Goal: Task Accomplishment & Management: Use online tool/utility

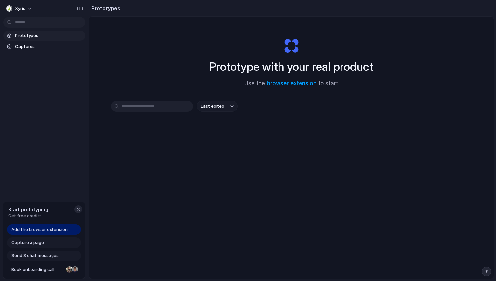
click at [78, 210] on div "button" at bounding box center [78, 209] width 5 height 5
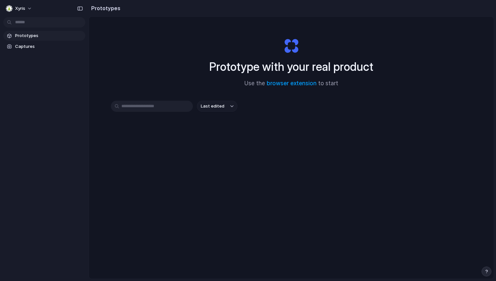
click at [307, 62] on h1 "Prototype with your real product" at bounding box center [291, 66] width 164 height 17
click at [291, 48] on div "Prototype with your real product Use the browser extension to start" at bounding box center [291, 60] width 262 height 71
click at [40, 37] on span "Prototypes" at bounding box center [49, 35] width 68 height 7
click at [38, 46] on span "Captures" at bounding box center [49, 46] width 68 height 7
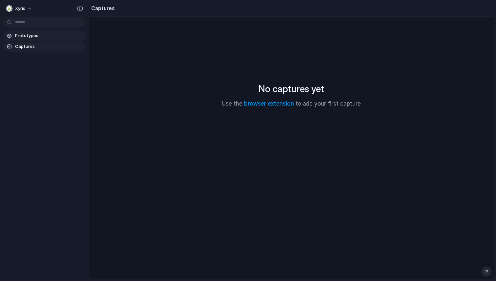
click at [47, 37] on span "Prototypes" at bounding box center [49, 35] width 68 height 7
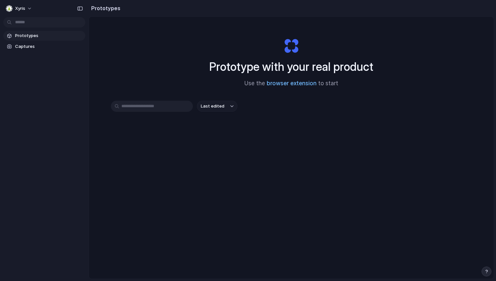
click at [292, 85] on link "browser extension" at bounding box center [292, 83] width 50 height 7
click at [172, 107] on input "text" at bounding box center [152, 106] width 82 height 11
click at [41, 45] on span "Captures" at bounding box center [49, 46] width 68 height 7
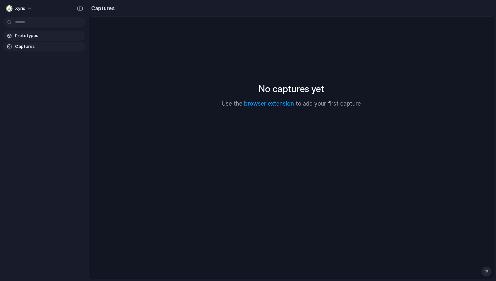
click at [28, 31] on section "Prototypes Captures" at bounding box center [44, 41] width 89 height 22
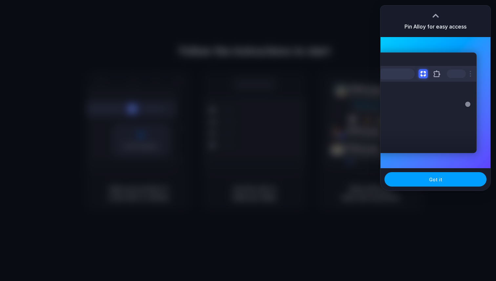
click at [430, 178] on span "Got it" at bounding box center [435, 179] width 13 height 7
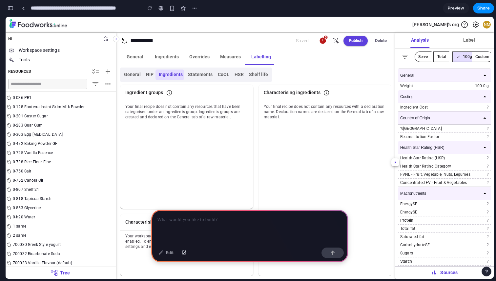
click at [184, 223] on p at bounding box center [249, 220] width 185 height 8
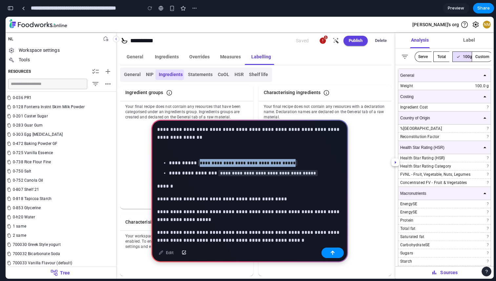
drag, startPoint x: 309, startPoint y: 164, endPoint x: 194, endPoint y: 165, distance: 114.8
click at [194, 165] on p "**********" at bounding box center [255, 163] width 173 height 8
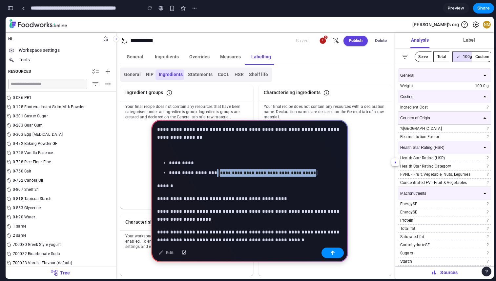
drag, startPoint x: 330, startPoint y: 173, endPoint x: 212, endPoint y: 174, distance: 118.4
click at [212, 174] on p "**********" at bounding box center [255, 173] width 173 height 8
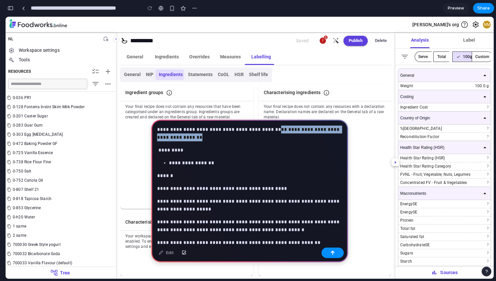
drag, startPoint x: 214, startPoint y: 139, endPoint x: 272, endPoint y: 131, distance: 58.6
click at [272, 131] on p "**********" at bounding box center [249, 134] width 185 height 16
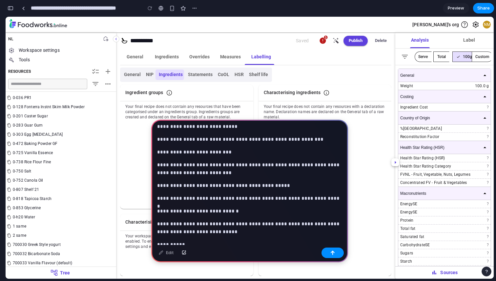
scroll to position [326, 0]
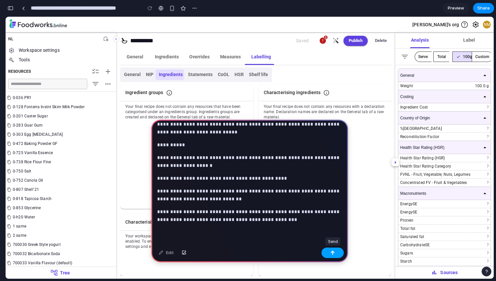
click at [332, 252] on div "button" at bounding box center [332, 253] width 5 height 5
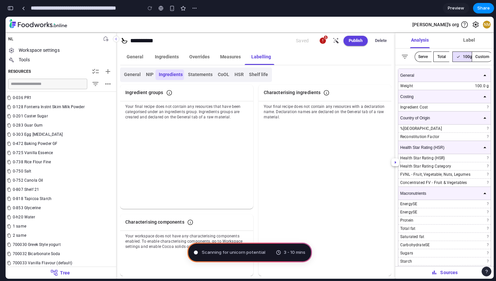
type input "**********"
click at [280, 253] on div "3 - 10 mins" at bounding box center [291, 252] width 30 height 7
click at [23, 9] on div at bounding box center [23, 9] width 3 height 4
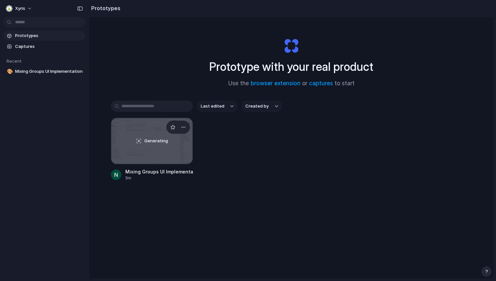
click at [167, 145] on div "Generating" at bounding box center [151, 141] width 81 height 46
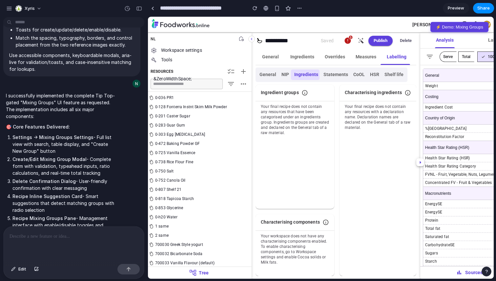
scroll to position [571, 0]
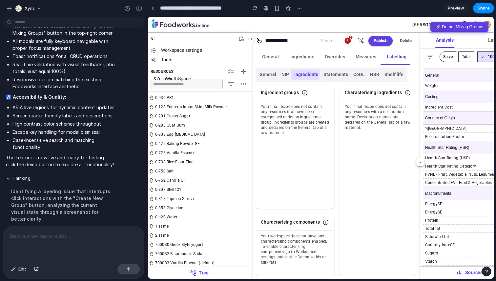
click at [450, 27] on button "⚡ Demo: Mixing Groups" at bounding box center [459, 27] width 58 height 10
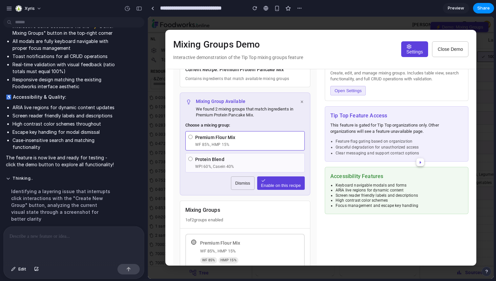
scroll to position [0, 0]
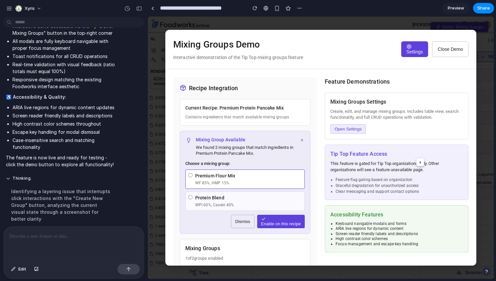
click at [237, 114] on p "Contains ingredients that match available mixing groups" at bounding box center [244, 117] width 119 height 6
click at [226, 199] on div "Protein Blend" at bounding box center [248, 198] width 107 height 7
click at [242, 222] on span "Dismiss" at bounding box center [242, 221] width 15 height 5
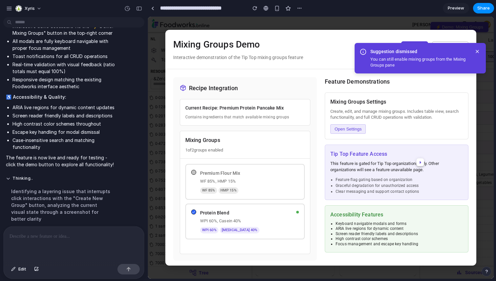
click at [477, 52] on icon "Dismiss notification" at bounding box center [477, 51] width 3 height 3
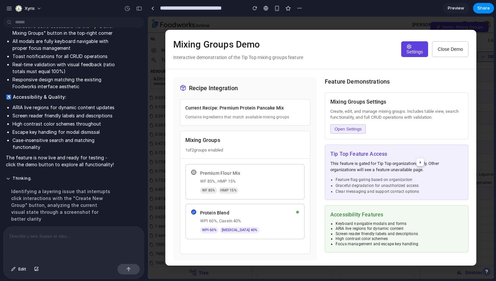
click at [418, 52] on span "Settings" at bounding box center [414, 51] width 17 height 5
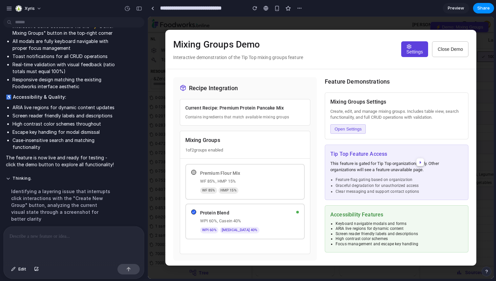
scroll to position [3, 0]
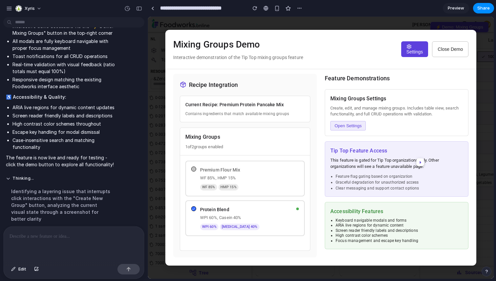
click at [248, 111] on p "Contains ingredients that match available mixing groups" at bounding box center [244, 114] width 119 height 6
click at [221, 171] on div "Premium Flour Mix" at bounding box center [249, 170] width 99 height 7
click at [229, 216] on div "WPI 60%, Casein 40%" at bounding box center [246, 218] width 92 height 7
click at [358, 147] on h3 "Tip Top Feature Access" at bounding box center [396, 151] width 133 height 8
click at [418, 161] on icon "button" at bounding box center [420, 162] width 7 height 7
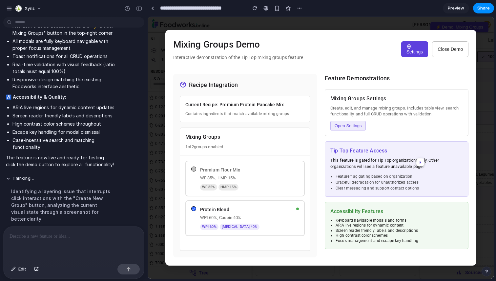
click at [349, 129] on button "Open Settings" at bounding box center [347, 126] width 35 height 10
click at [351, 126] on span "Open Settings" at bounding box center [348, 125] width 27 height 5
click at [418, 54] on span "Settings" at bounding box center [414, 51] width 17 height 5
click at [324, 55] on div "Mixing Groups Demo Interactive demonstration of the Tip Top mixing groups featu…" at bounding box center [320, 49] width 311 height 39
click at [450, 51] on span "Close Demo" at bounding box center [450, 49] width 25 height 5
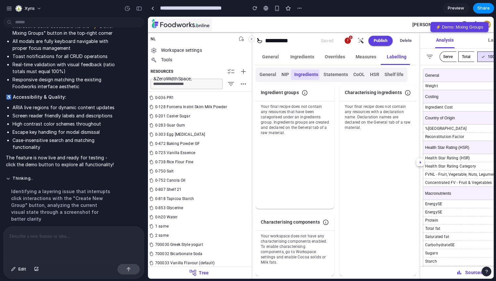
scroll to position [0, 0]
click at [12, 10] on div "button" at bounding box center [9, 9] width 6 height 6
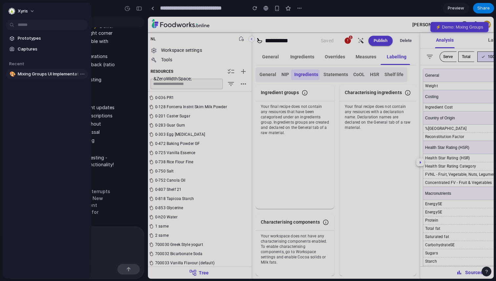
click at [41, 74] on span "Mixing Groups UI Implementation" at bounding box center [52, 74] width 68 height 7
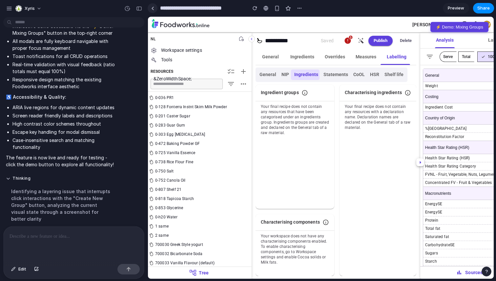
click at [154, 9] on link at bounding box center [153, 8] width 10 height 10
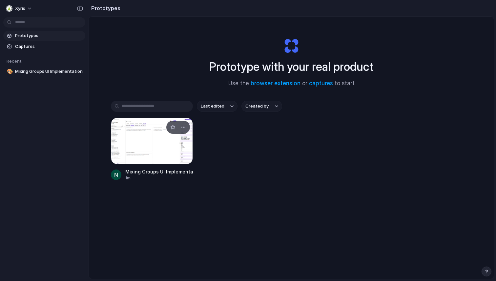
click at [144, 140] on div at bounding box center [152, 141] width 82 height 47
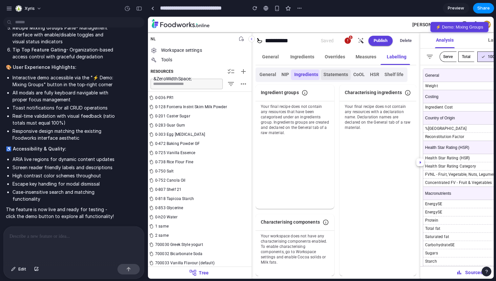
click at [337, 71] on button "Statements" at bounding box center [336, 75] width 30 height 10
click at [357, 73] on button "CoOL" at bounding box center [359, 75] width 17 height 10
click at [368, 55] on span "Measures" at bounding box center [366, 57] width 21 height 6
click at [321, 59] on button "Overrides" at bounding box center [335, 57] width 31 height 16
click at [373, 44] on button "Publish" at bounding box center [380, 41] width 24 height 10
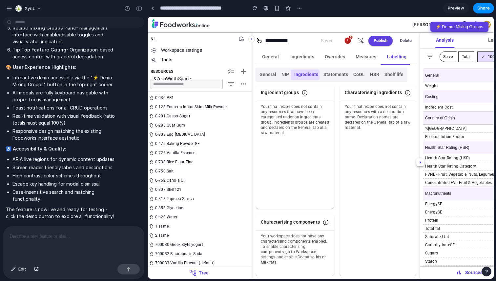
click at [450, 28] on button "⚡ Demo: Mixing Groups" at bounding box center [459, 27] width 58 height 10
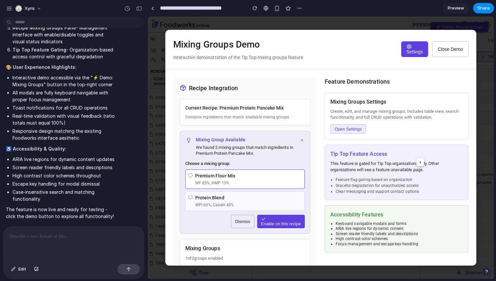
click at [352, 127] on span "Open Settings" at bounding box center [348, 129] width 27 height 5
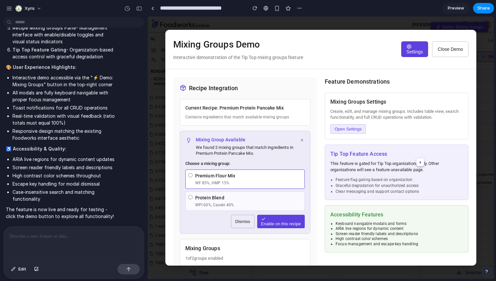
click at [410, 53] on span "Settings" at bounding box center [414, 51] width 17 height 5
click at [453, 51] on span "Close Demo" at bounding box center [450, 49] width 25 height 5
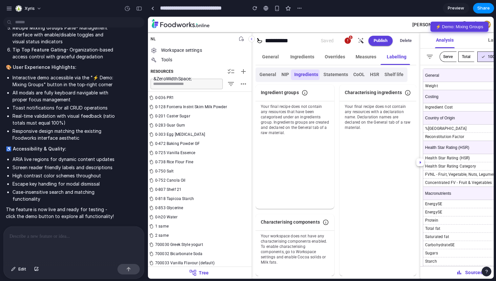
click at [438, 25] on button "⚡ Demo: Mixing Groups" at bounding box center [459, 27] width 58 height 10
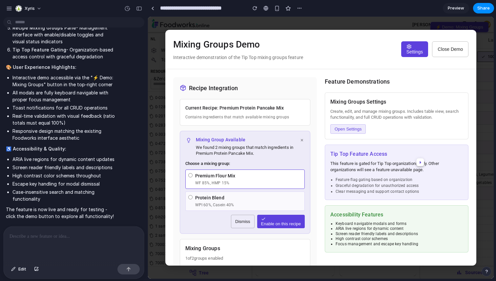
click at [423, 49] on button "Settings" at bounding box center [414, 49] width 27 height 16
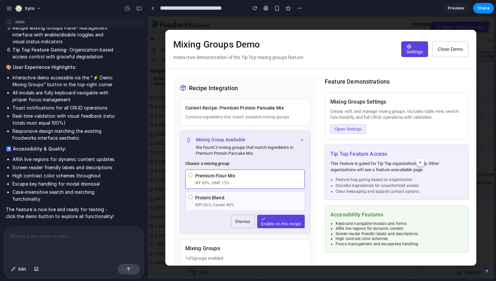
click at [350, 218] on h3 "Accessibility Features" at bounding box center [396, 215] width 133 height 8
click at [417, 160] on icon "button" at bounding box center [420, 162] width 7 height 7
click at [359, 128] on span "Open Settings" at bounding box center [348, 129] width 27 height 5
click at [350, 81] on h2 "Feature Demonstrations" at bounding box center [397, 81] width 144 height 9
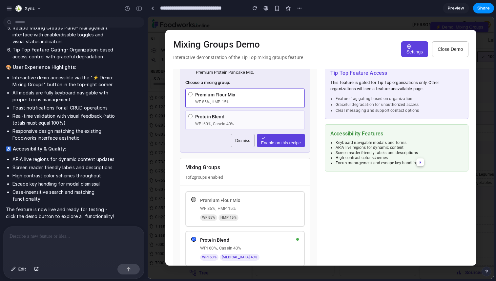
scroll to position [112, 0]
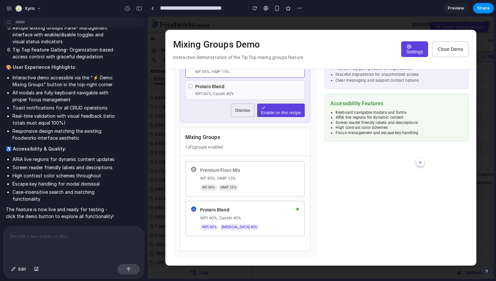
click at [225, 181] on div "Premium Flour Mix WF 85%, HMP 15% WF 85 % HMP 15 %" at bounding box center [249, 179] width 99 height 24
click at [298, 209] on div at bounding box center [297, 209] width 3 height 3
click at [195, 173] on div "Premium Flour Mix WF 85%, HMP 15% WF 85 % HMP 15 %" at bounding box center [245, 179] width 108 height 24
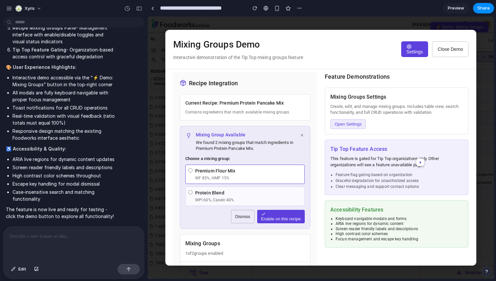
scroll to position [0, 0]
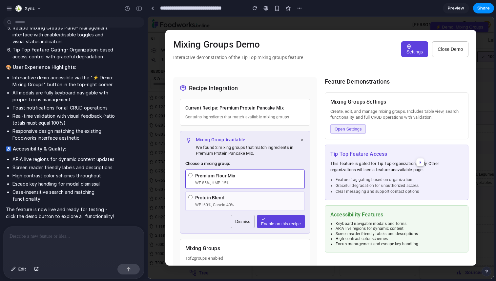
click at [245, 220] on span "Dismiss" at bounding box center [242, 221] width 15 height 5
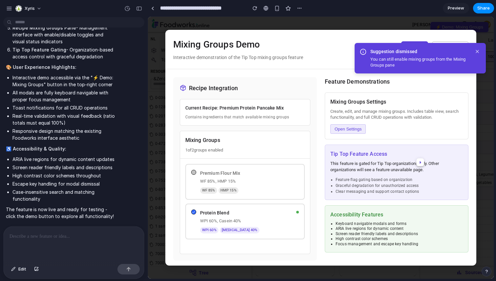
scroll to position [3, 0]
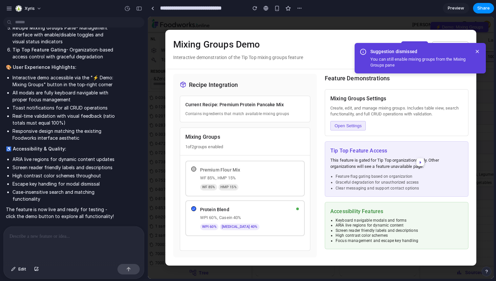
click at [475, 51] on icon "Dismiss notification" at bounding box center [477, 51] width 5 height 5
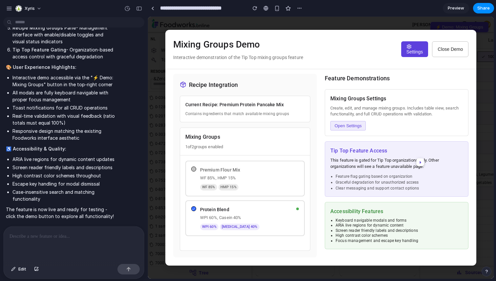
click at [241, 112] on p "Contains ingredients that match available mixing groups" at bounding box center [244, 114] width 119 height 6
click at [209, 154] on div "Mixing Groups 1 of 2 groups enabled" at bounding box center [245, 144] width 130 height 23
click at [200, 168] on div "Premium Flour Mix" at bounding box center [249, 170] width 99 height 7
click at [206, 182] on div "Premium Flour Mix WF 85%, HMP 15% WF 85 % HMP 15 %" at bounding box center [249, 179] width 99 height 24
click at [217, 186] on div "WF 85 % HMP 15 %" at bounding box center [249, 187] width 99 height 7
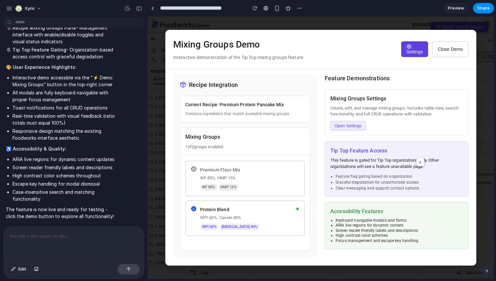
click at [238, 190] on div "WF 85 % HMP 15 %" at bounding box center [249, 187] width 99 height 7
click at [371, 206] on div "Accessibility Features Keyboard navigable modals and forms ARIA live regions fo…" at bounding box center [397, 225] width 144 height 47
click at [377, 155] on h3 "Tip Top Feature Access" at bounding box center [396, 151] width 133 height 8
click at [355, 125] on span "Open Settings" at bounding box center [348, 125] width 27 height 5
click at [219, 83] on h2 "Recipe Integration" at bounding box center [213, 84] width 49 height 9
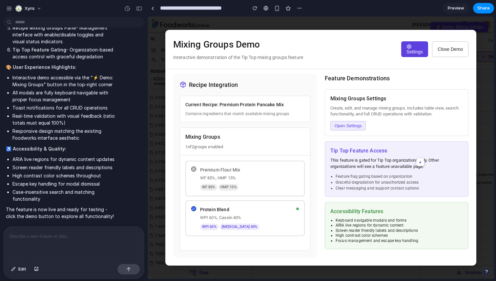
click at [264, 113] on p "Contains ingredients that match available mixing groups" at bounding box center [244, 114] width 119 height 6
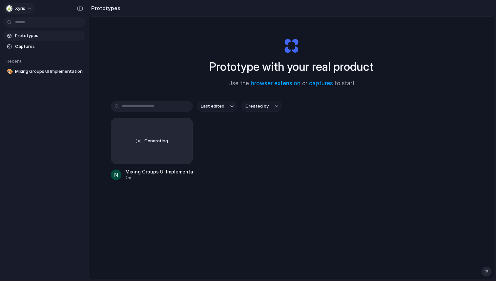
click at [32, 10] on button "Xyris" at bounding box center [19, 8] width 32 height 10
click at [79, 8] on div "button" at bounding box center [80, 8] width 6 height 5
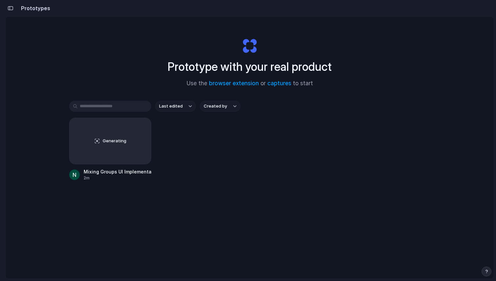
click at [10, 9] on div "button" at bounding box center [11, 8] width 6 height 5
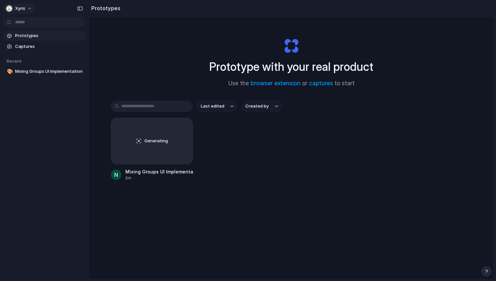
click at [12, 10] on div "Xyris" at bounding box center [15, 8] width 19 height 7
click at [36, 26] on li "Settings" at bounding box center [32, 23] width 54 height 10
click at [484, 273] on button "button" at bounding box center [487, 272] width 10 height 10
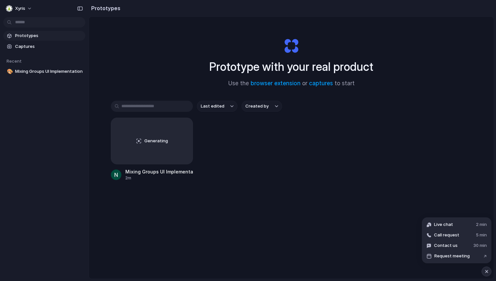
click at [342, 182] on div "Last edited Created by Generating Mixing Groups UI Implementation 2m" at bounding box center [291, 161] width 361 height 121
